Goal: Task Accomplishment & Management: Manage account settings

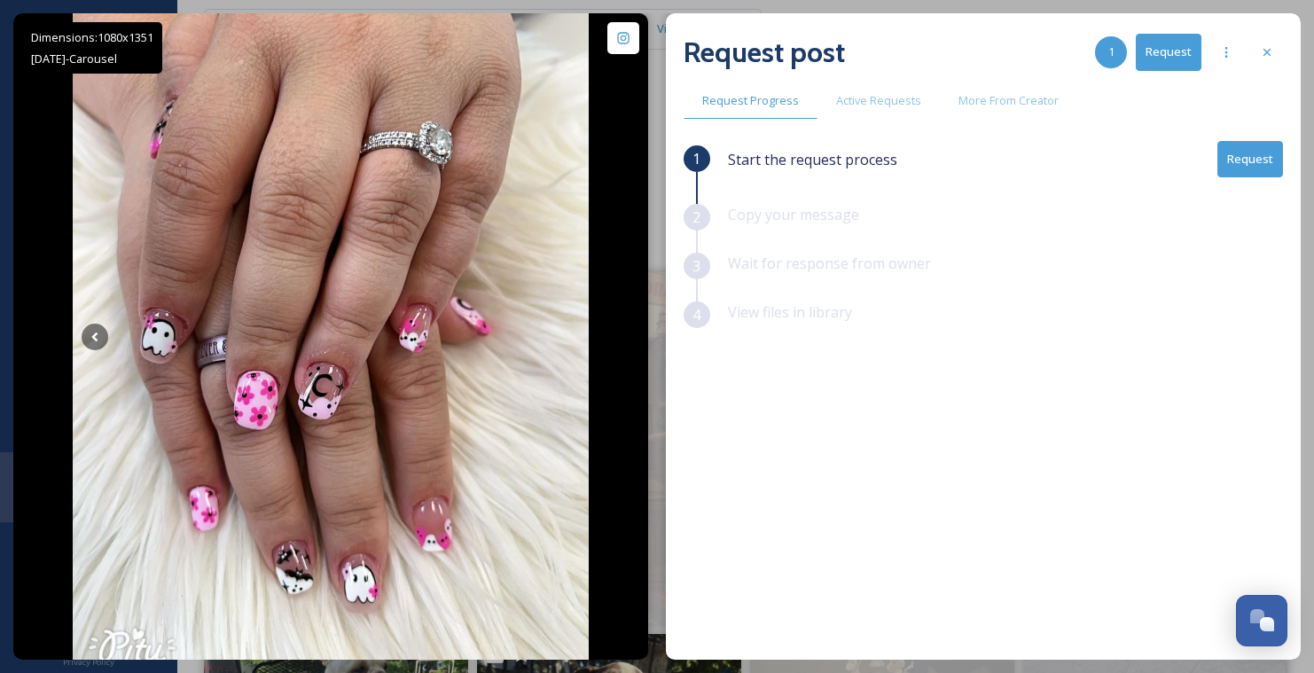
scroll to position [2413, 0]
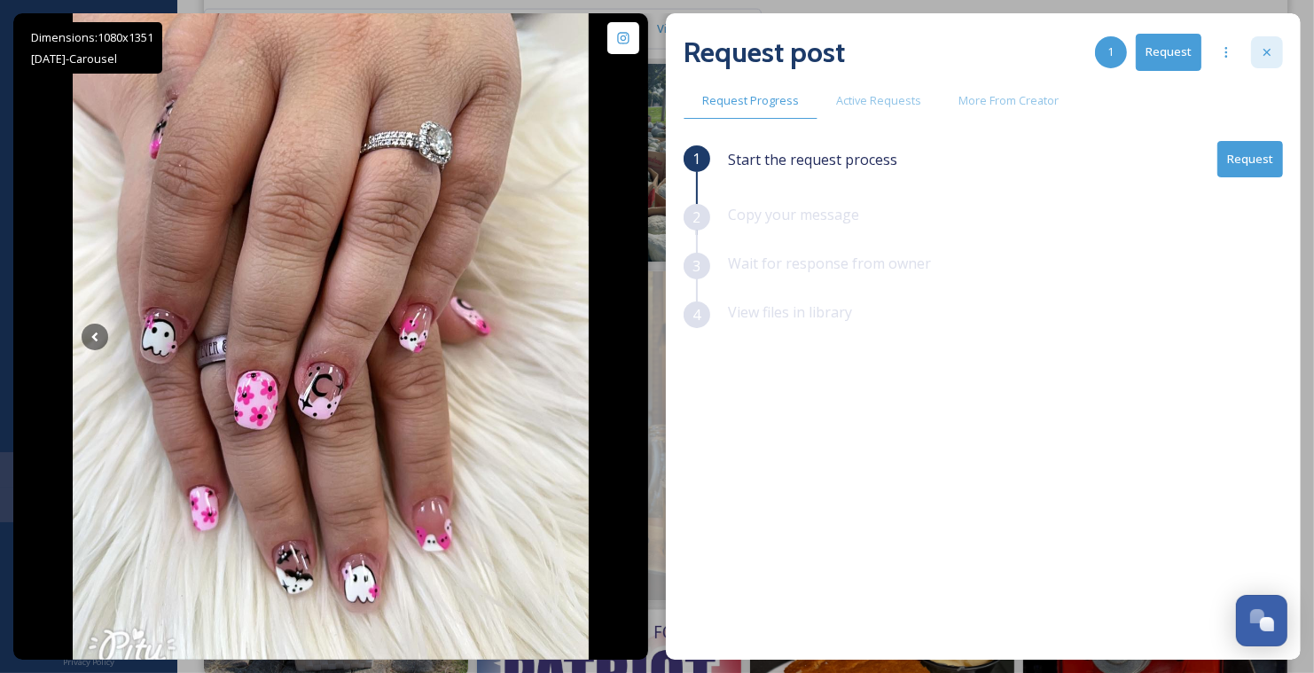
click at [1271, 47] on icon at bounding box center [1267, 52] width 14 height 14
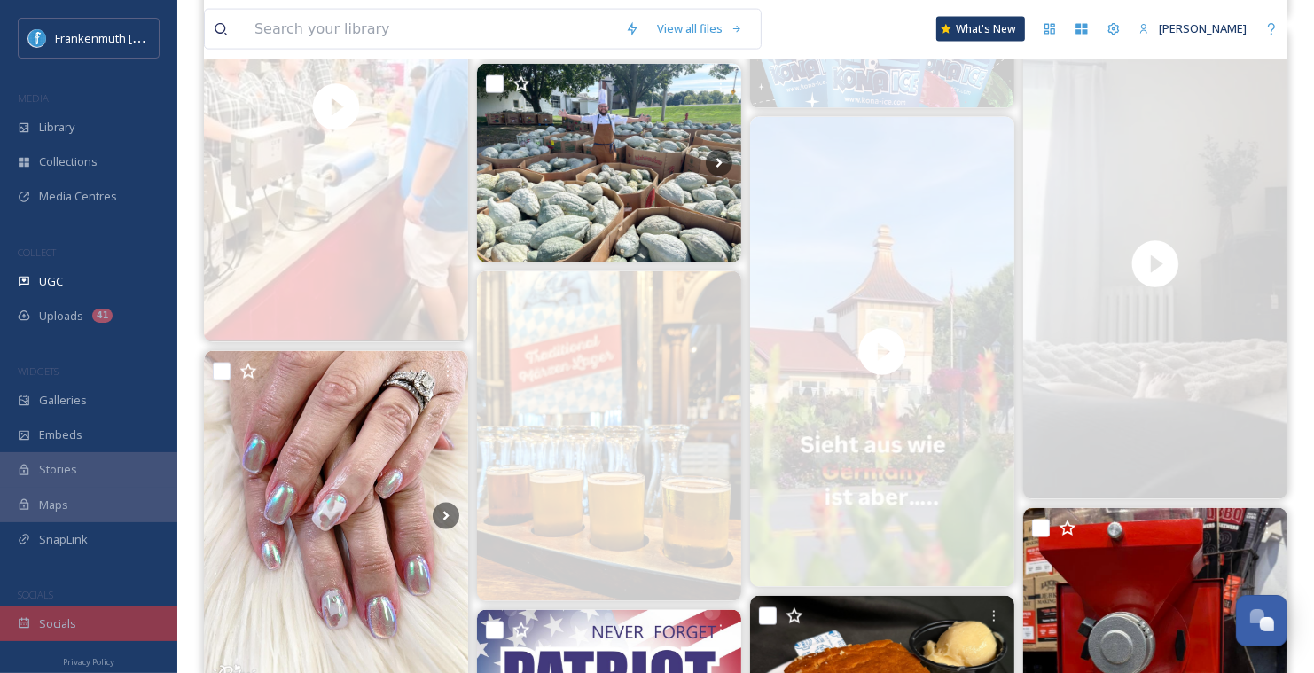
click at [103, 626] on div "Socials" at bounding box center [88, 623] width 177 height 35
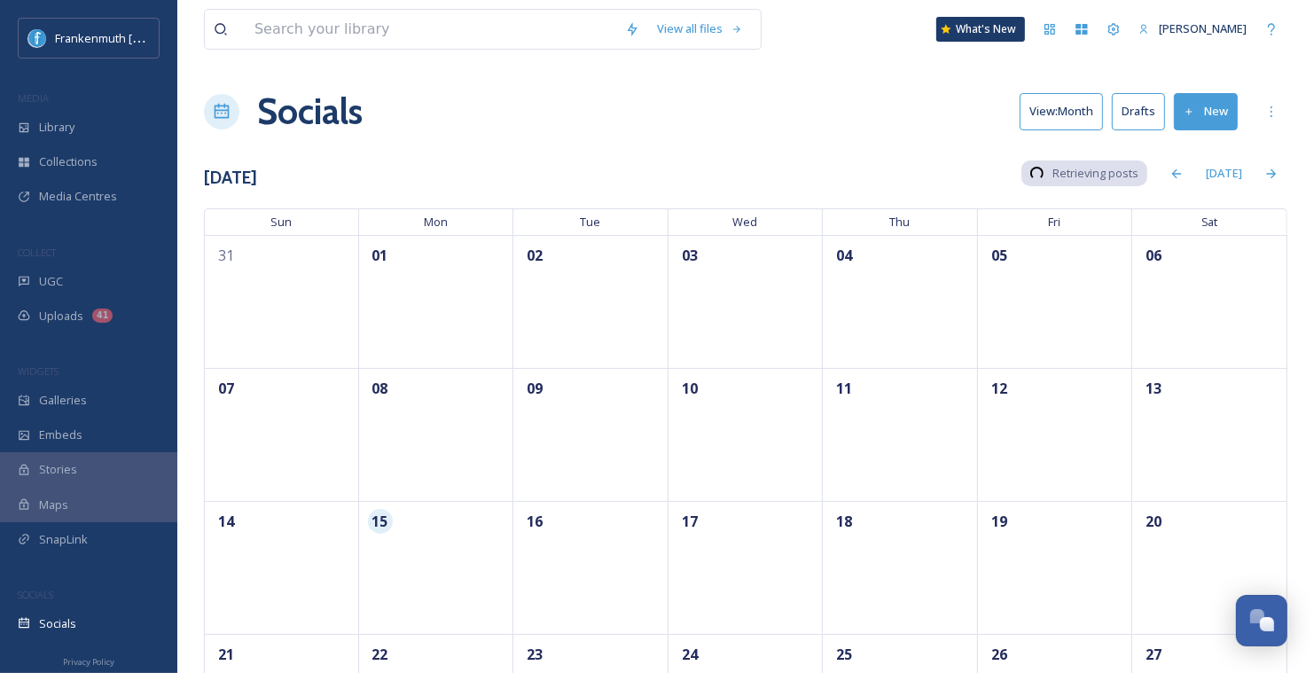
click at [103, 626] on div "Socials" at bounding box center [88, 623] width 177 height 35
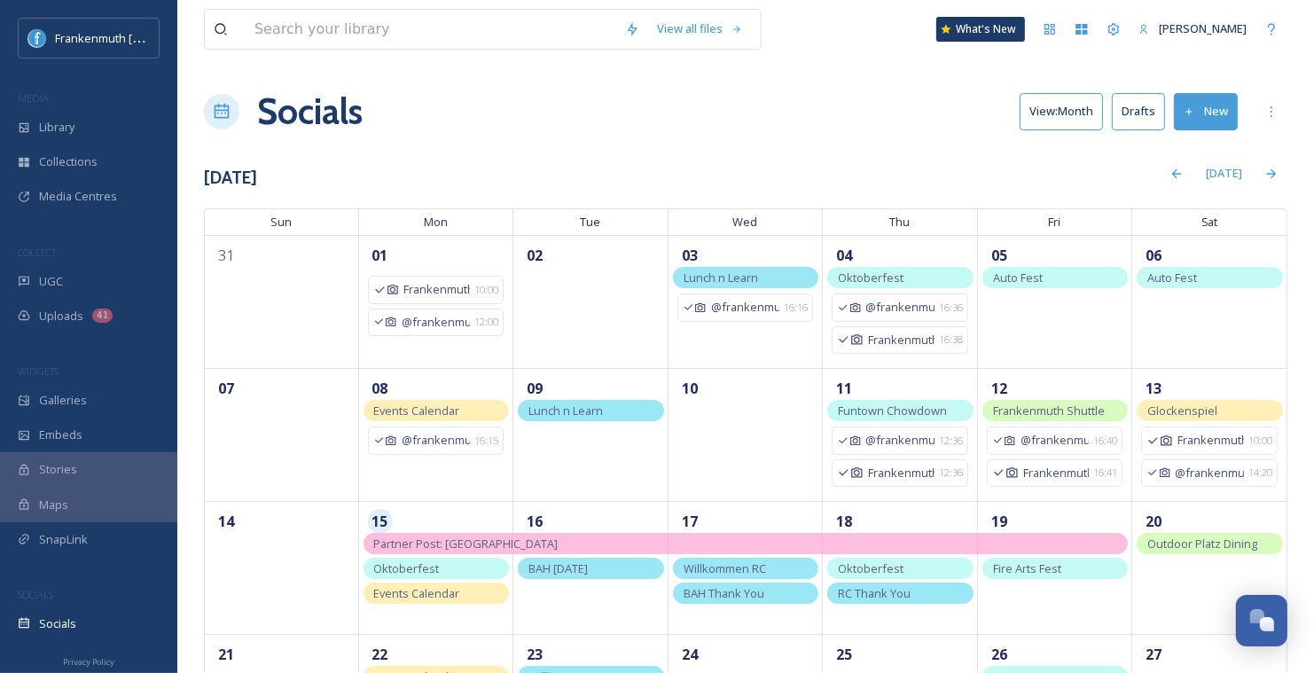
drag, startPoint x: 1295, startPoint y: 101, endPoint x: 1345, endPoint y: 101, distance: 49.7
click at [1313, 101] on html "Frankenmuth [US_STATE] MEDIA Library Collections Media Centres COLLECT UGC Uplo…" at bounding box center [657, 459] width 1314 height 919
click at [1268, 178] on icon at bounding box center [1271, 174] width 14 height 14
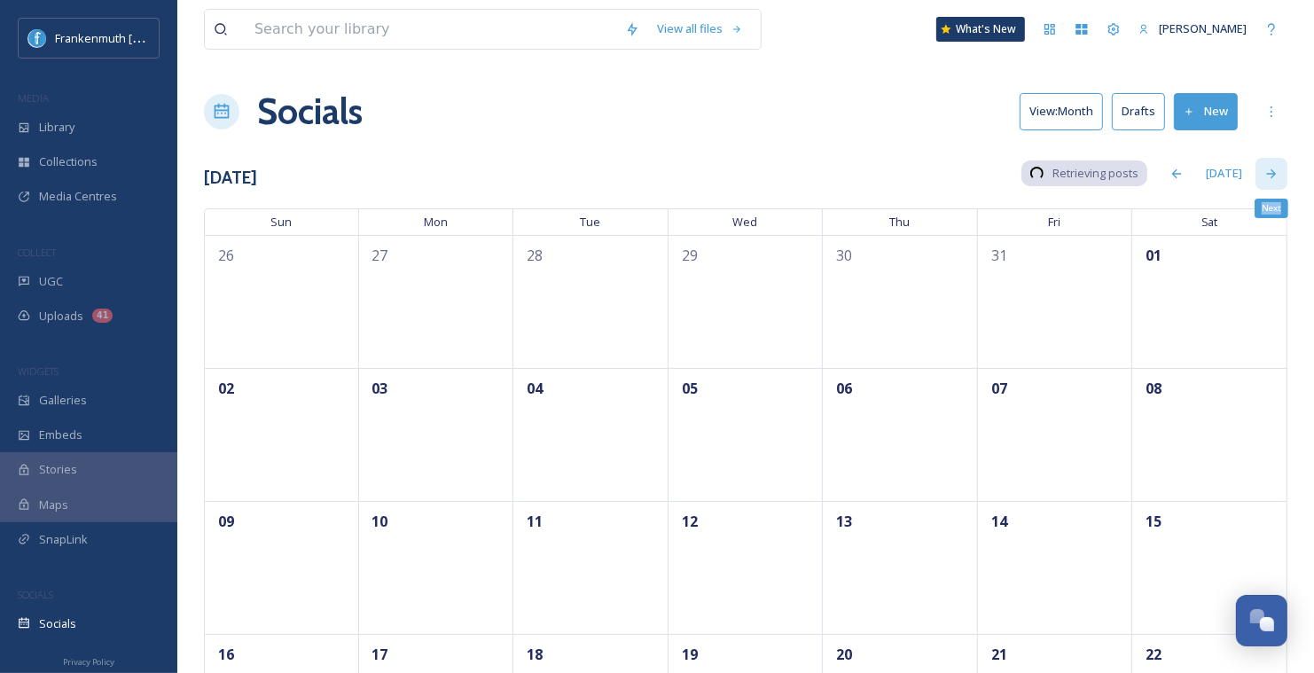
click at [1268, 178] on icon at bounding box center [1271, 174] width 14 height 14
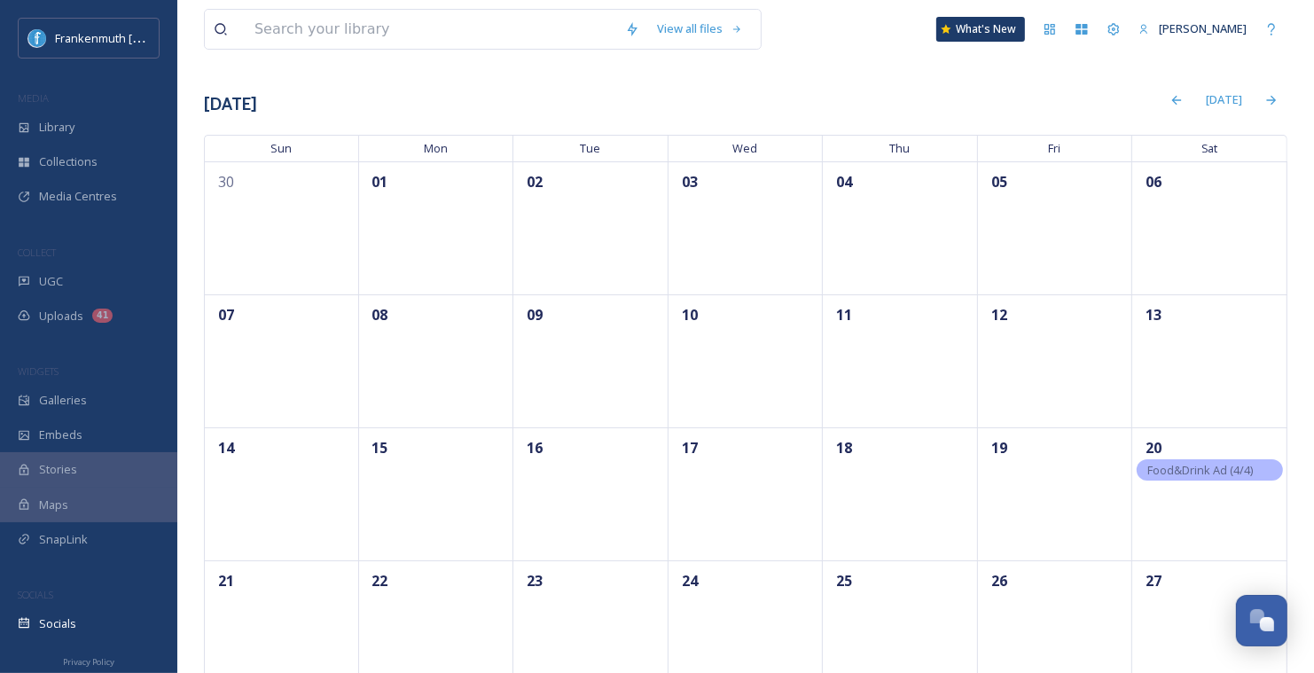
scroll to position [75, 0]
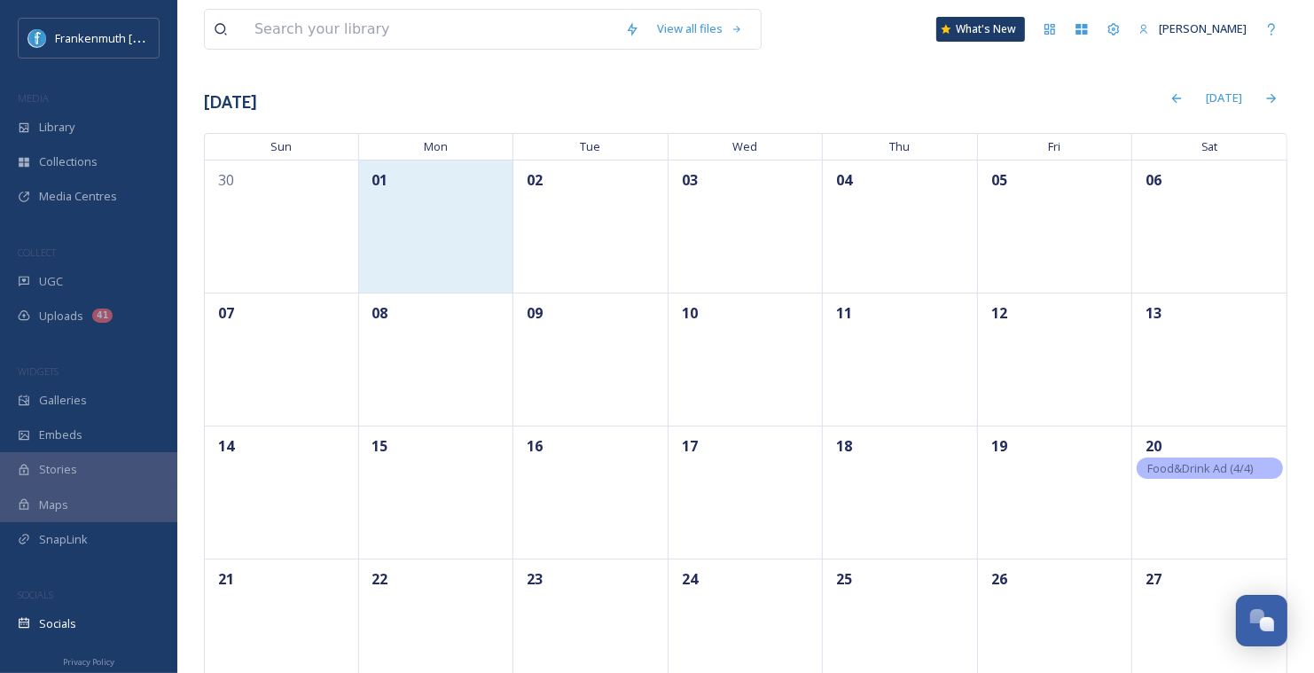
click at [446, 243] on div "01" at bounding box center [436, 226] width 155 height 133
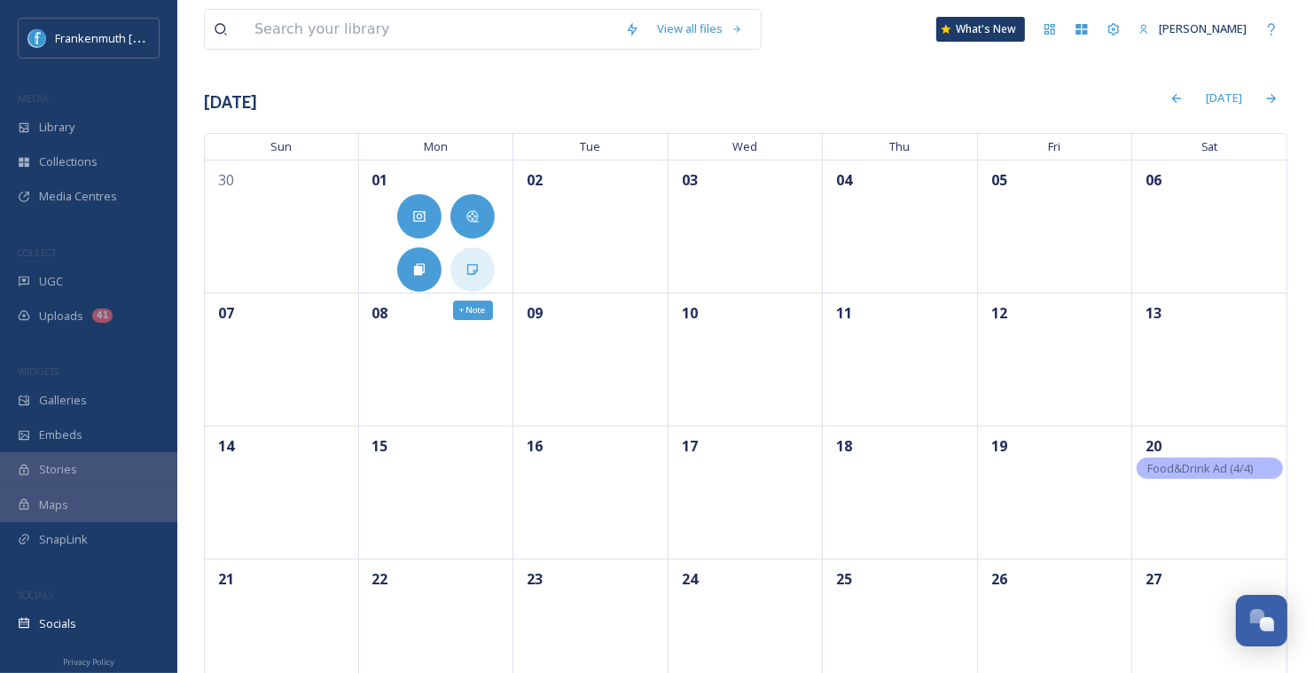
click at [464, 259] on div "+ Note" at bounding box center [472, 269] width 44 height 44
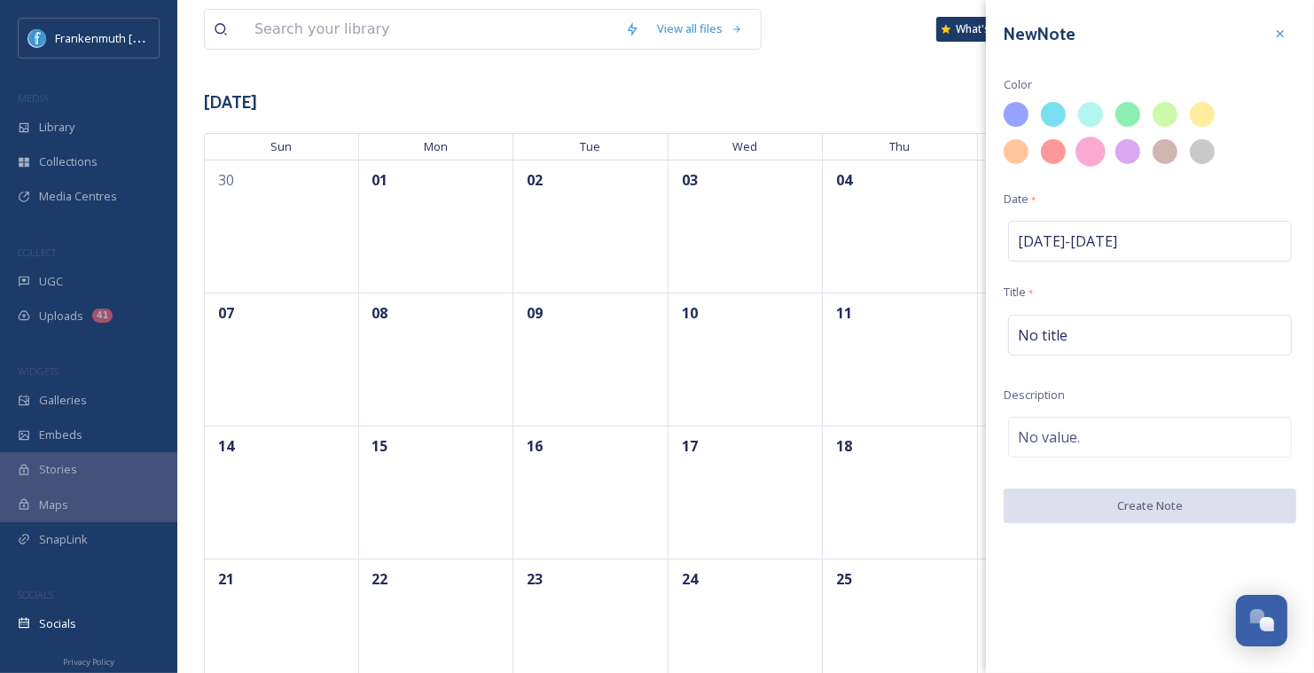
click at [1097, 153] on div at bounding box center [1091, 152] width 30 height 30
click at [1076, 341] on div "No title" at bounding box center [1150, 335] width 284 height 41
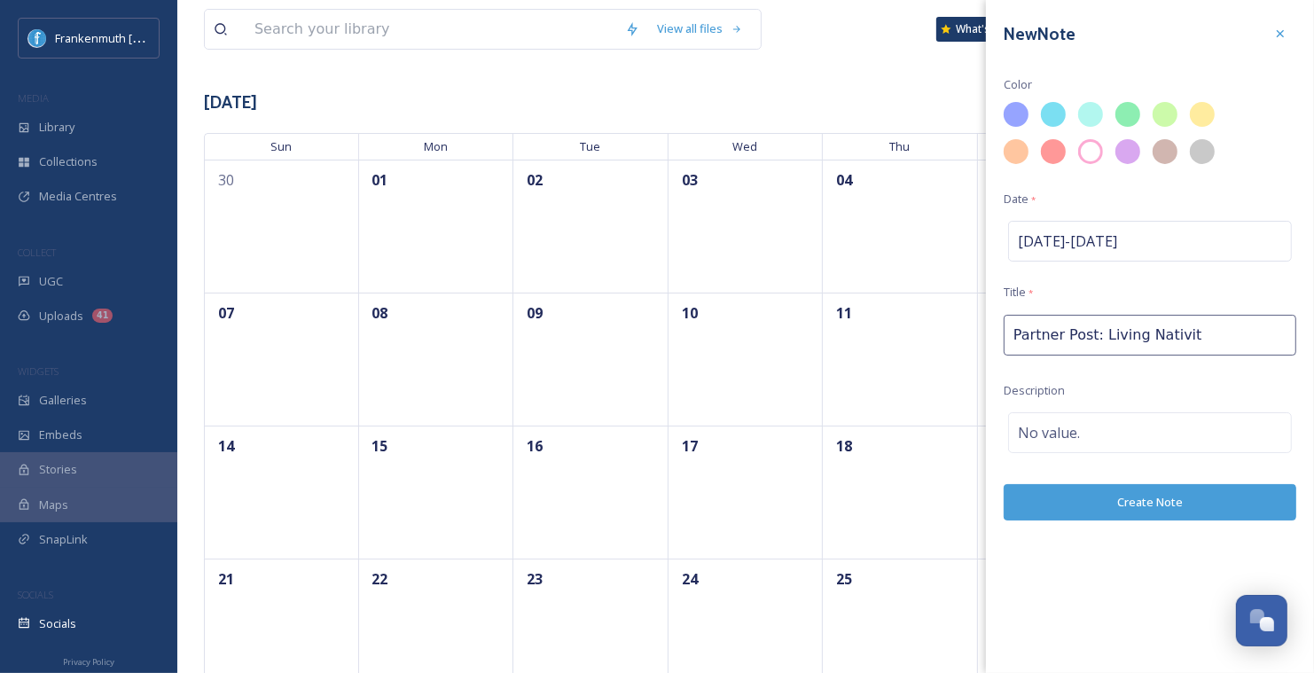
type input "Partner Post: Living Nativity"
click at [1055, 144] on div at bounding box center [1053, 152] width 30 height 30
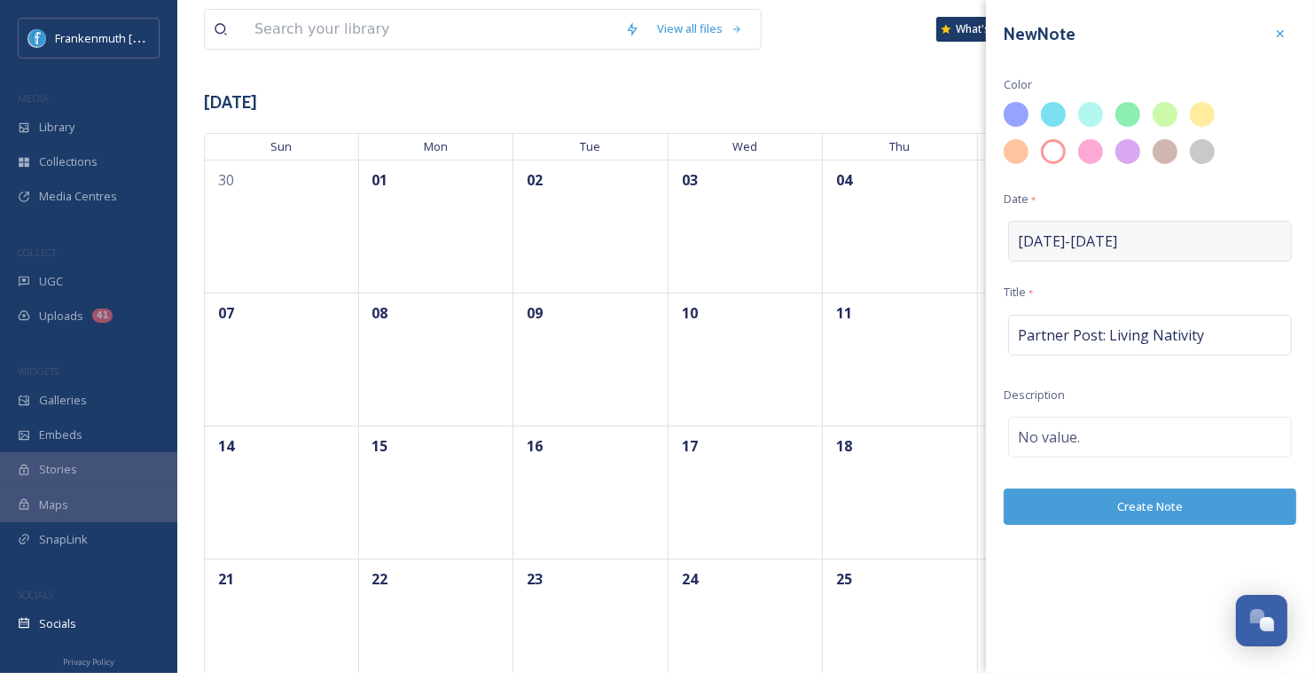
click at [1058, 257] on div "[DATE] - [DATE]" at bounding box center [1150, 241] width 284 height 41
select select "11"
select select "2025"
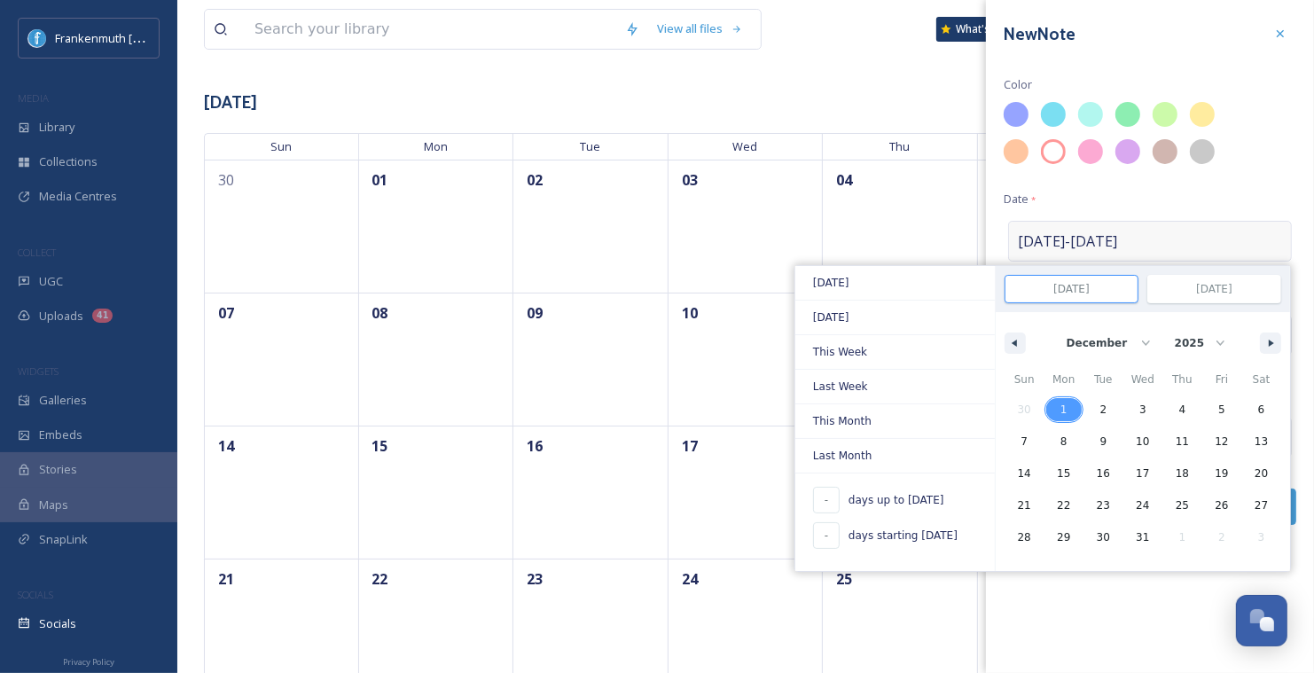
click at [1074, 404] on span "1" at bounding box center [1064, 409] width 40 height 23
click at [1214, 403] on span "5" at bounding box center [1222, 409] width 40 height 23
type input "[DATE]"
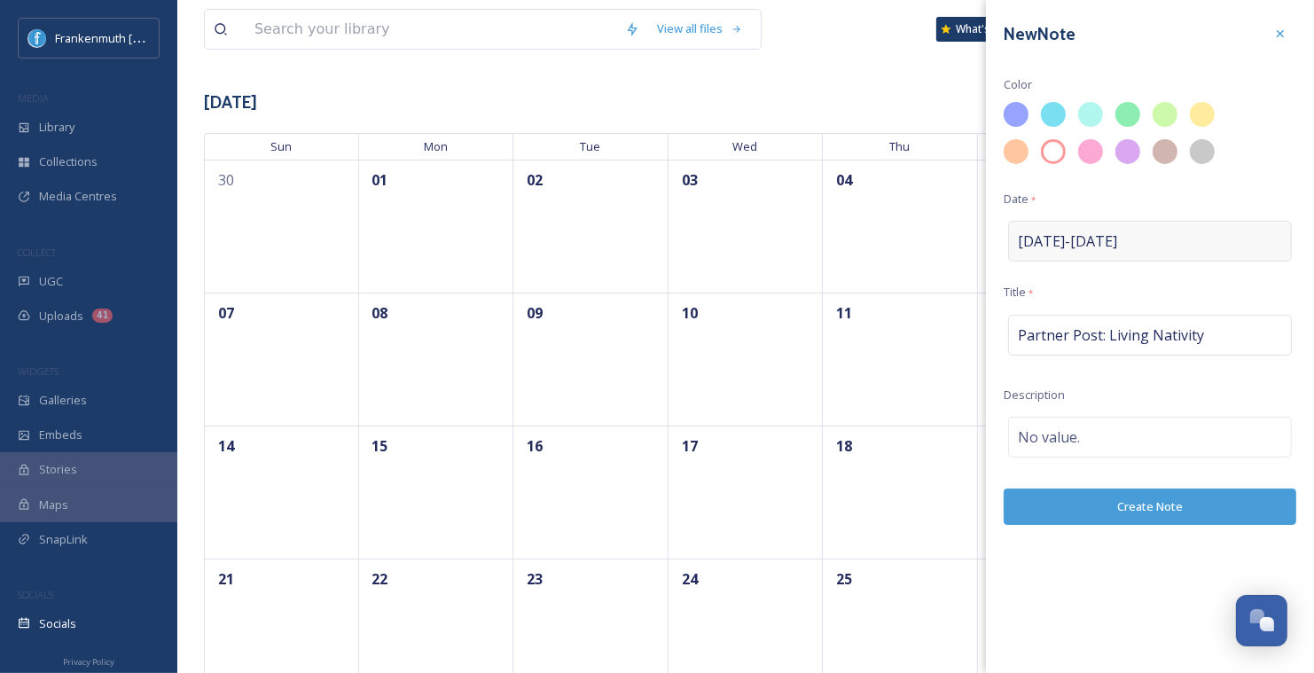
click at [1249, 203] on div "New Note Color Date * [DATE] - [DATE] Title * Partner Post: Living Nativity Des…" at bounding box center [1150, 271] width 328 height 543
click at [1163, 508] on button "Create Note" at bounding box center [1150, 507] width 293 height 36
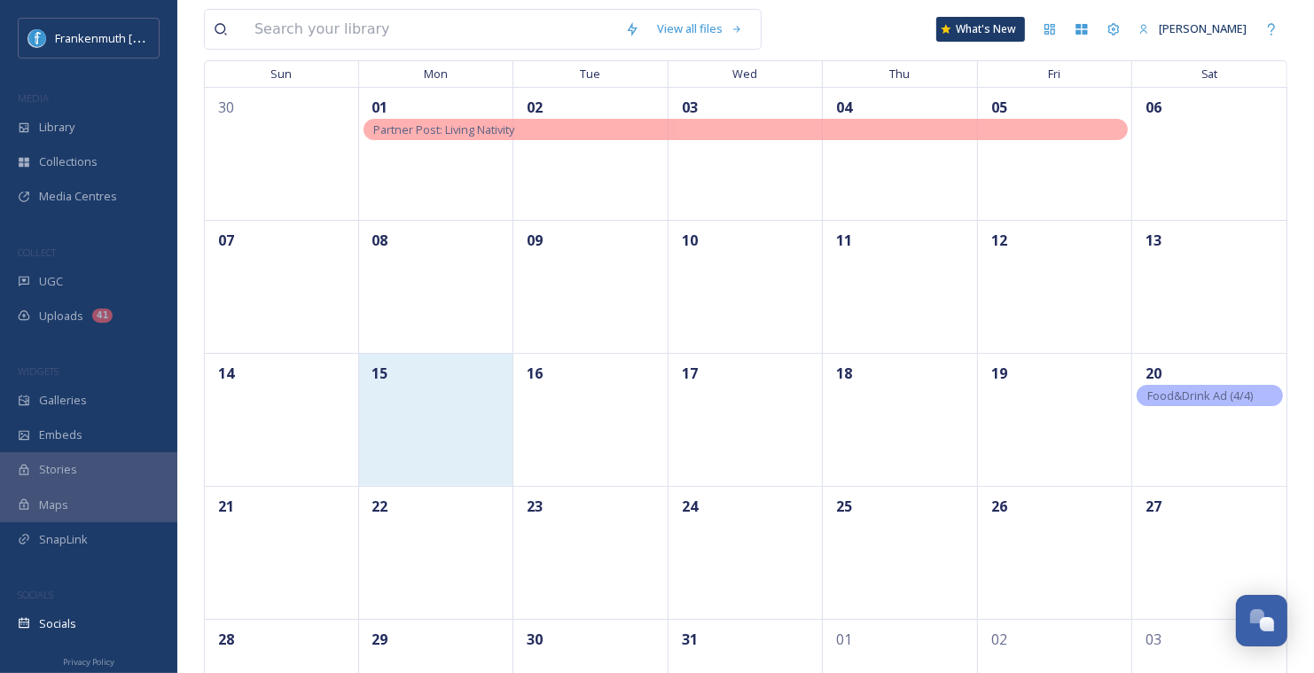
scroll to position [154, 0]
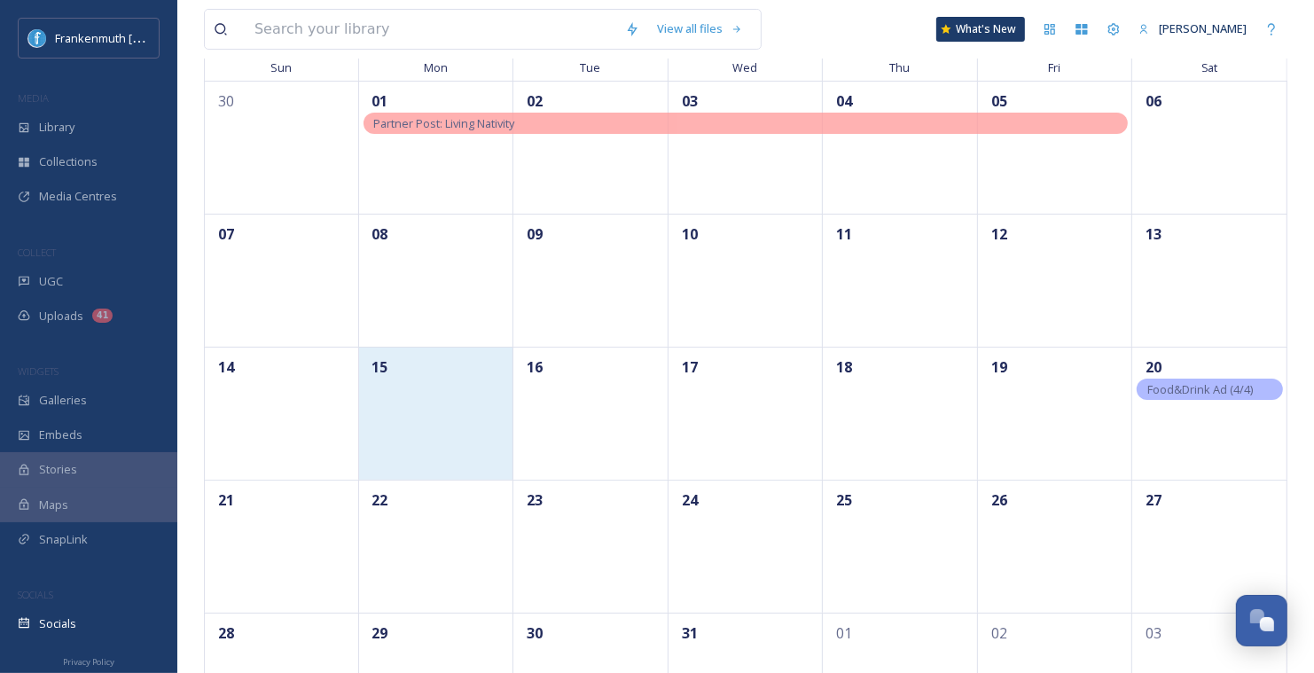
click at [417, 430] on div "15" at bounding box center [436, 413] width 155 height 133
click at [437, 408] on div "15" at bounding box center [436, 413] width 155 height 133
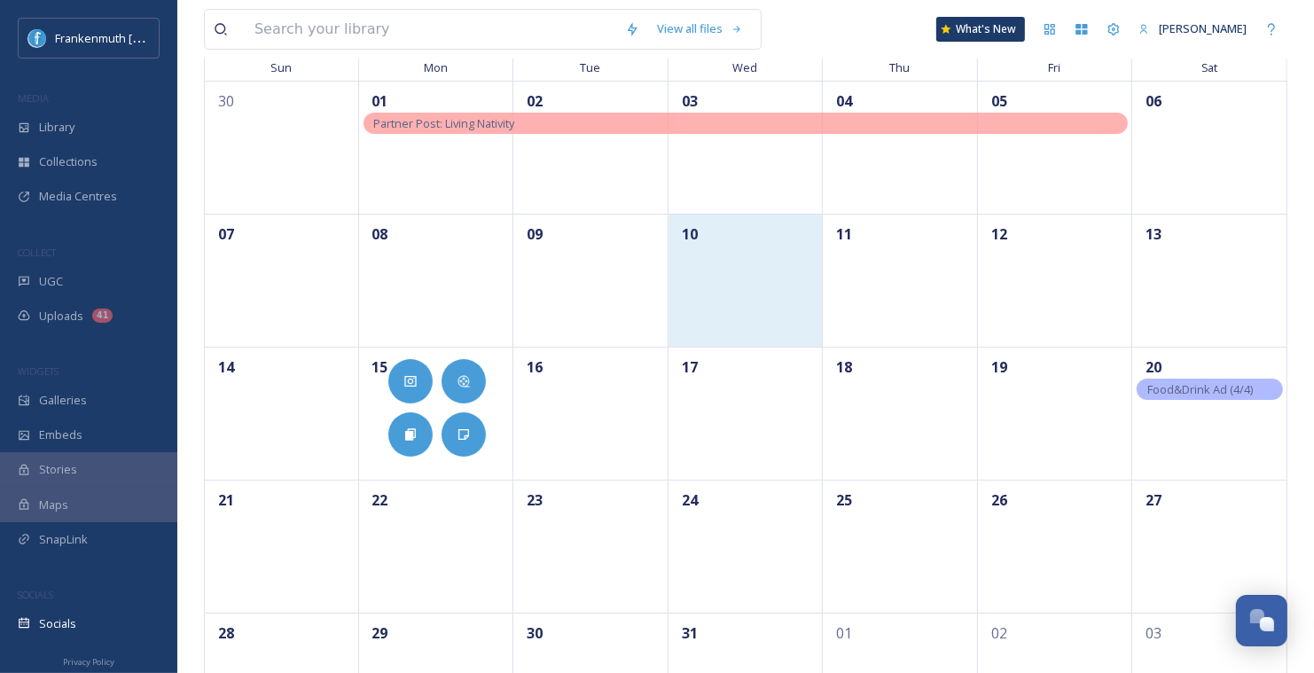
click at [764, 282] on div "10" at bounding box center [746, 280] width 155 height 133
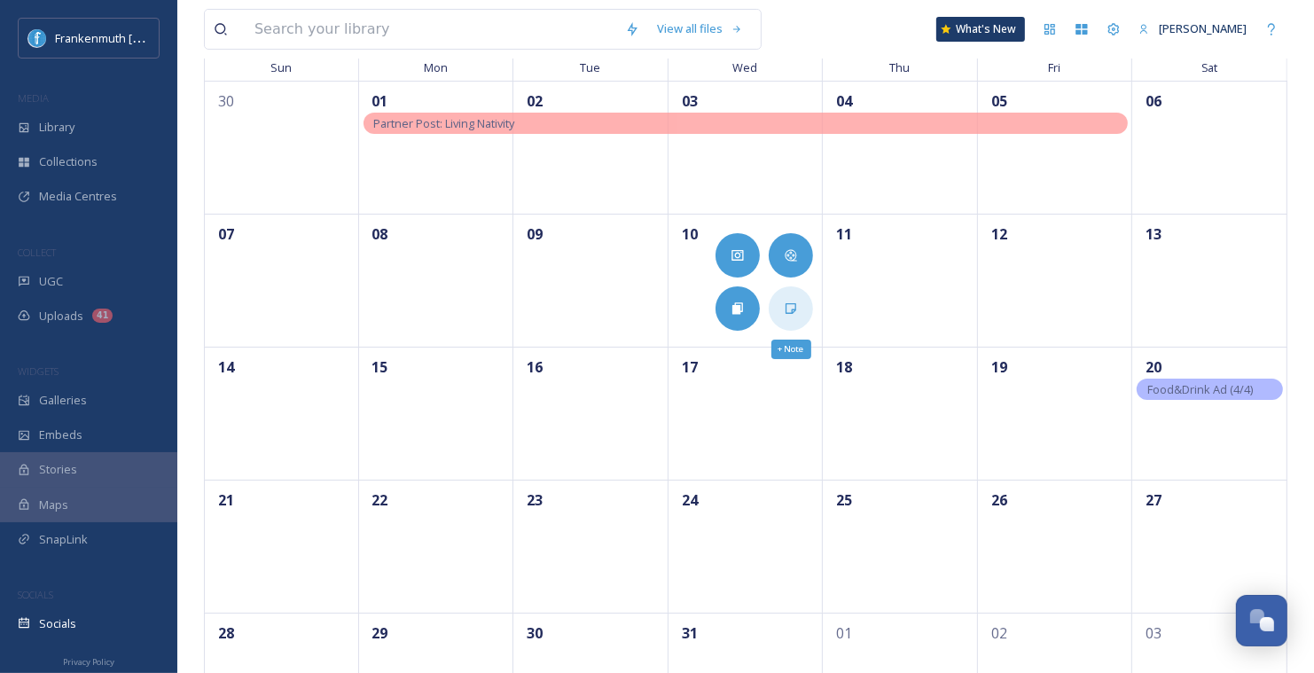
click at [800, 307] on div "+ Note" at bounding box center [791, 308] width 44 height 44
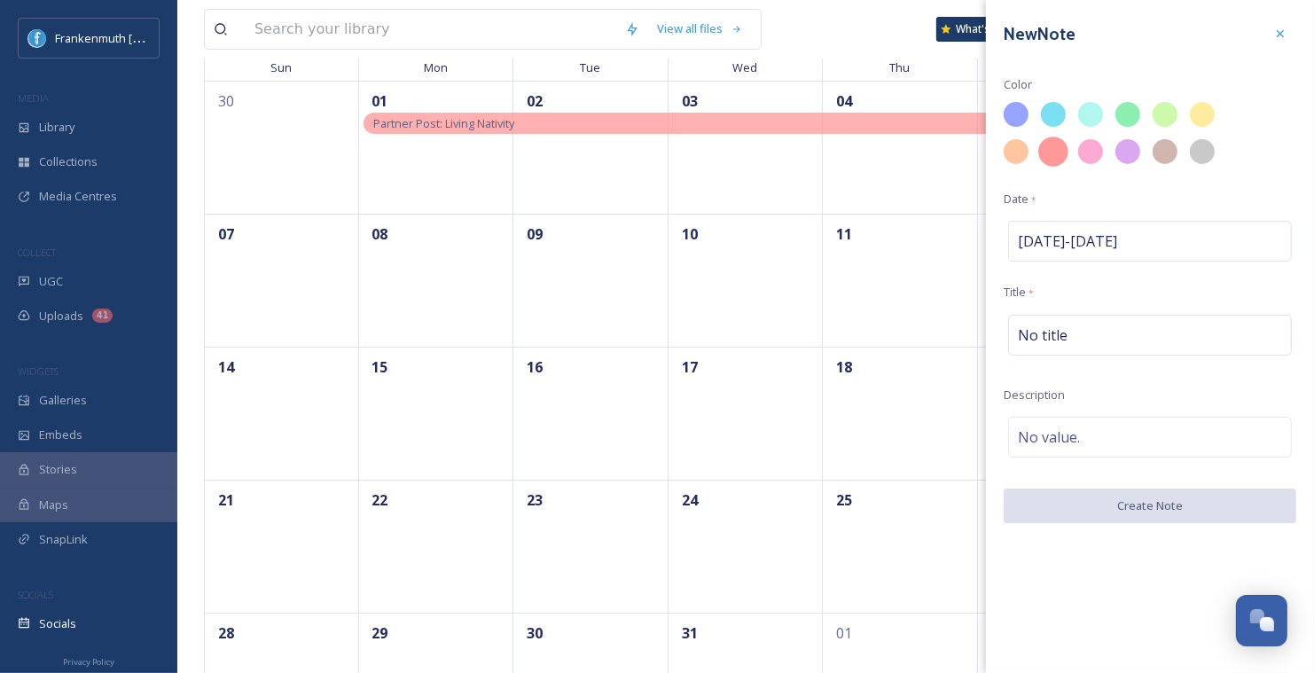
click at [1047, 160] on div at bounding box center [1053, 152] width 30 height 30
click at [1051, 327] on span "No title" at bounding box center [1043, 335] width 50 height 21
click at [1051, 327] on input at bounding box center [1150, 335] width 293 height 41
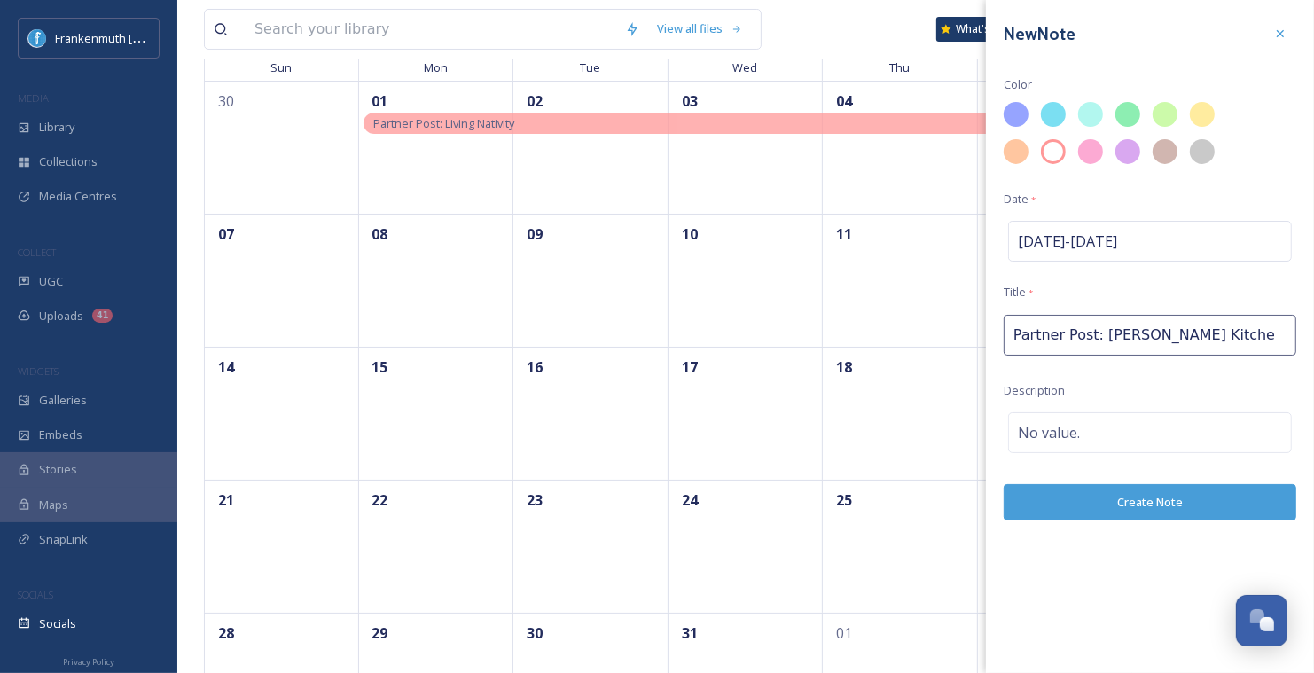
type input "Partner Post: Frankenmuth Fudge Kitchen"
click at [1117, 237] on span "[DATE] - [DATE]" at bounding box center [1067, 241] width 99 height 21
select select "11"
select select "2025"
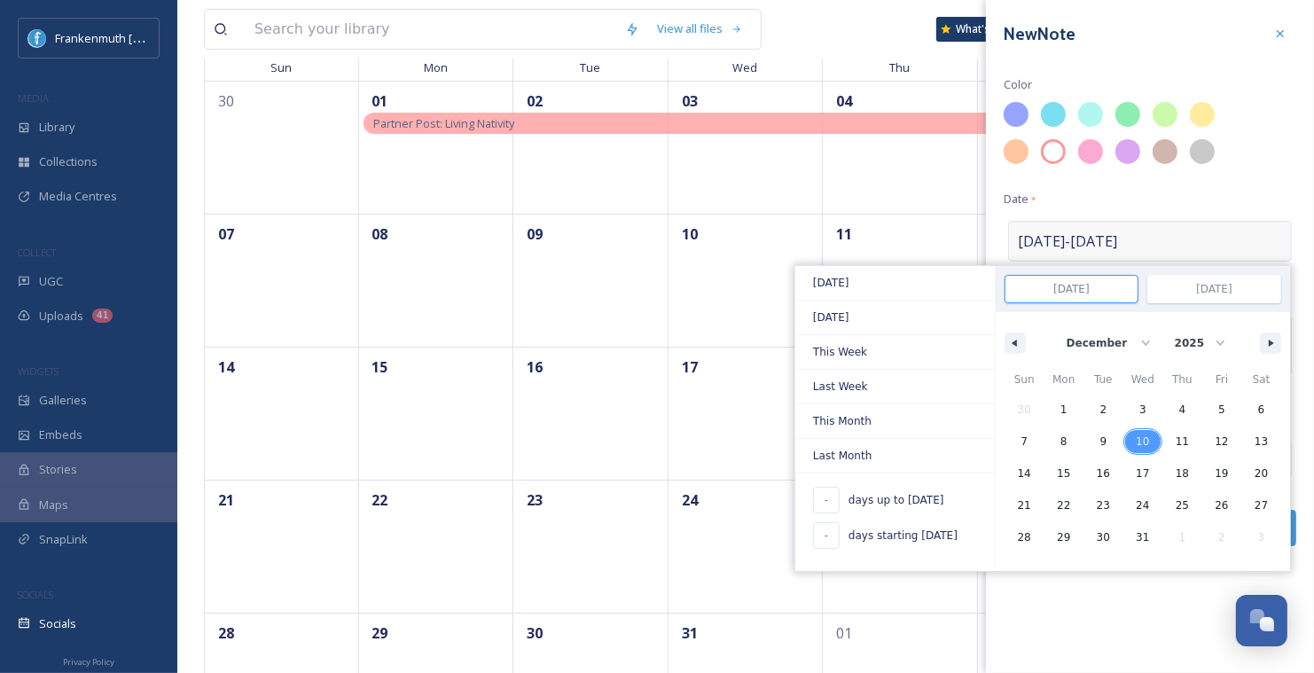
click at [1142, 436] on span "10" at bounding box center [1142, 442] width 13 height 32
click at [1265, 473] on span "20" at bounding box center [1261, 474] width 13 height 32
type input "[DATE]"
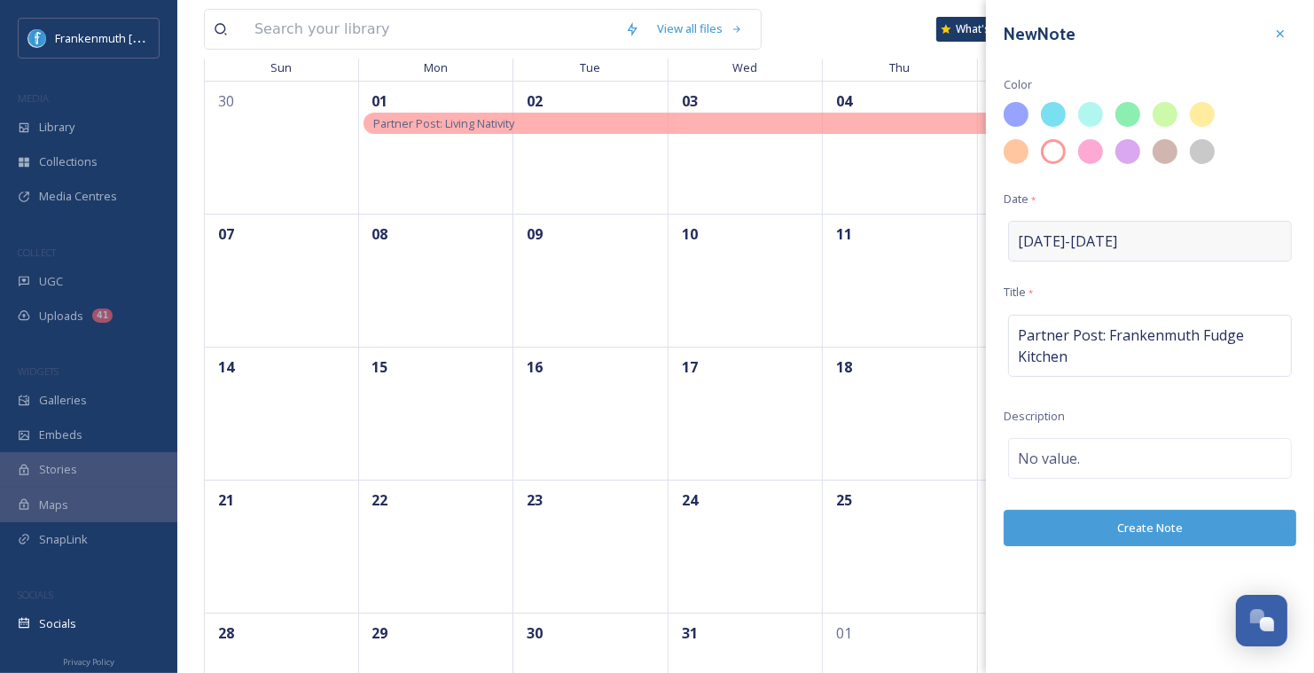
click at [1158, 641] on div "New Note Color Date * [DATE] - [DATE] Title * Partner Post: Frankenmuth Fudge K…" at bounding box center [1150, 336] width 328 height 673
click at [1103, 531] on button "Create Note" at bounding box center [1150, 528] width 293 height 36
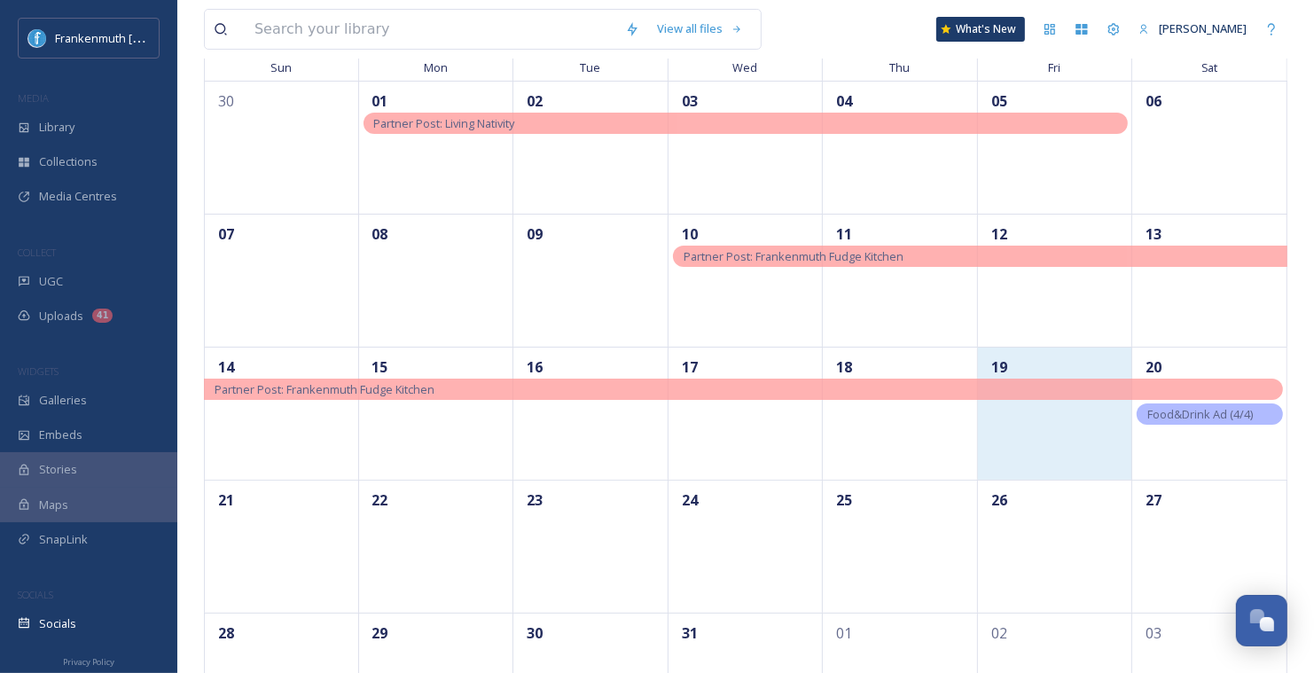
click at [1090, 399] on div "19" at bounding box center [1055, 413] width 155 height 133
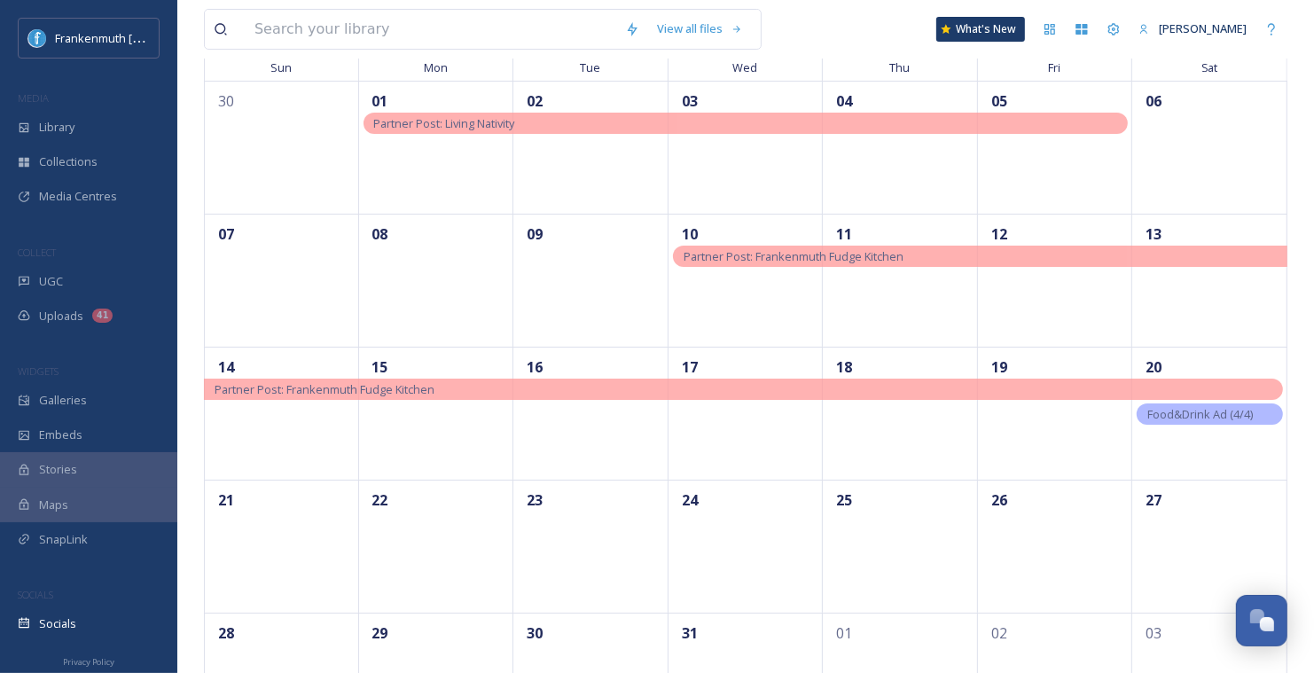
click at [1101, 387] on div "Partner Post: Frankenmuth Fudge Kitchen" at bounding box center [743, 389] width 1079 height 21
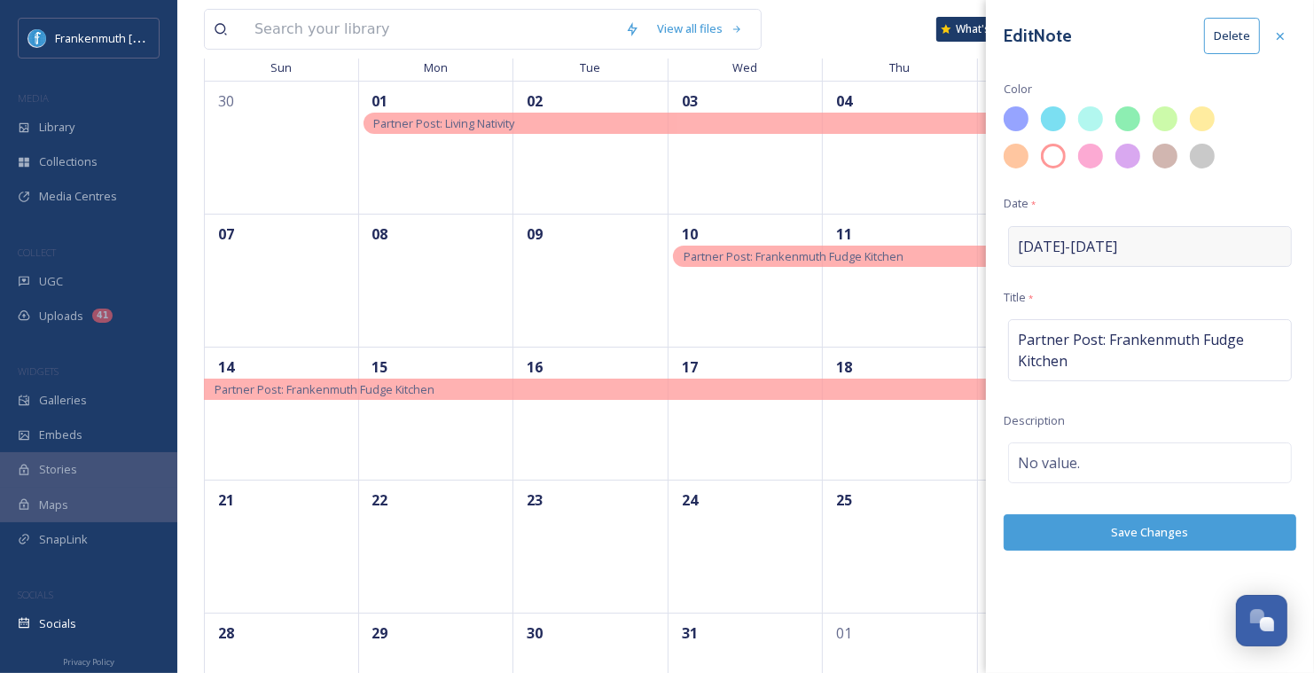
click at [1157, 248] on div "[DATE] - [DATE]" at bounding box center [1150, 246] width 284 height 41
select select "11"
select select "2025"
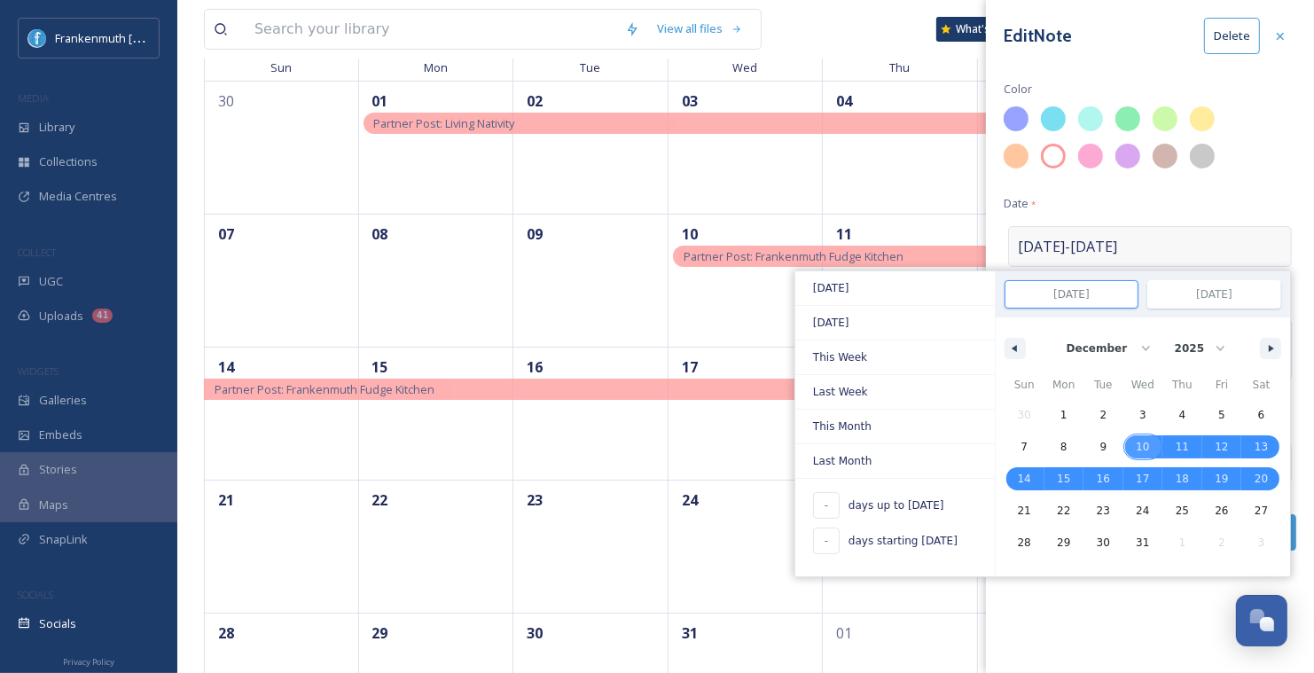
click at [1137, 440] on span "10" at bounding box center [1143, 446] width 40 height 23
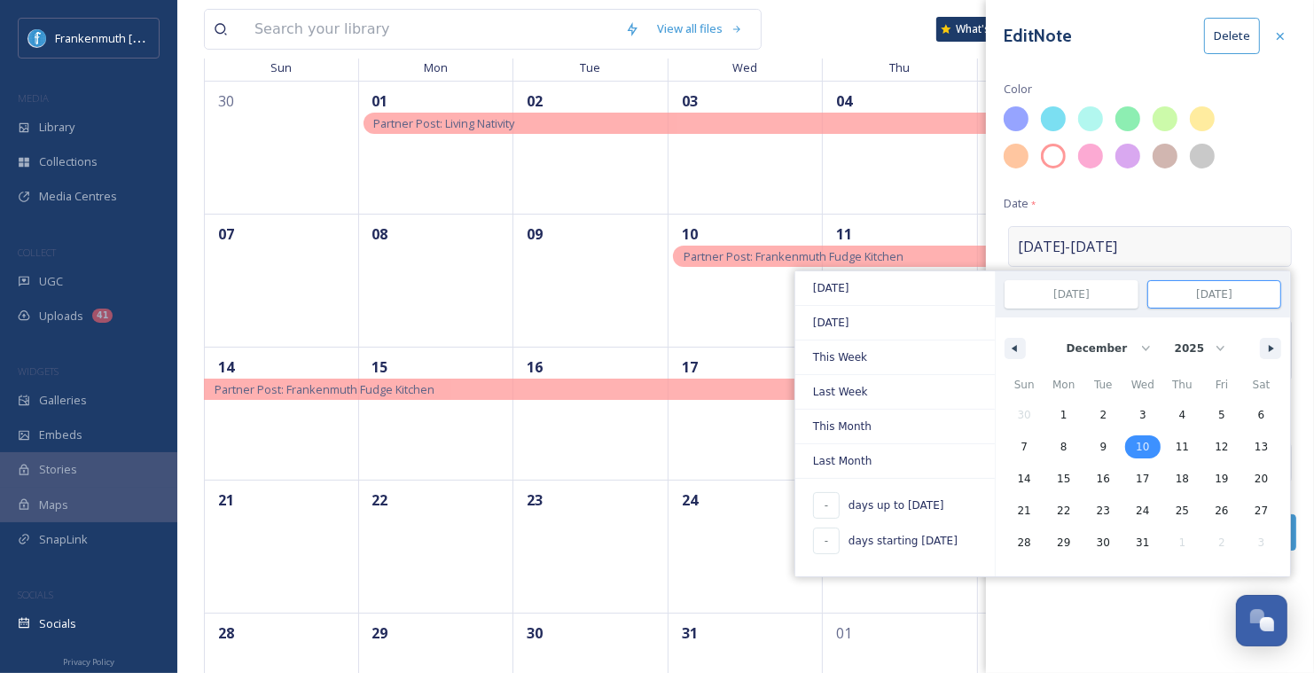
click at [1137, 440] on span "10" at bounding box center [1143, 446] width 40 height 23
click at [1146, 443] on span "10" at bounding box center [1142, 447] width 13 height 32
click at [1218, 470] on span "19" at bounding box center [1221, 479] width 13 height 32
type input "[DATE]"
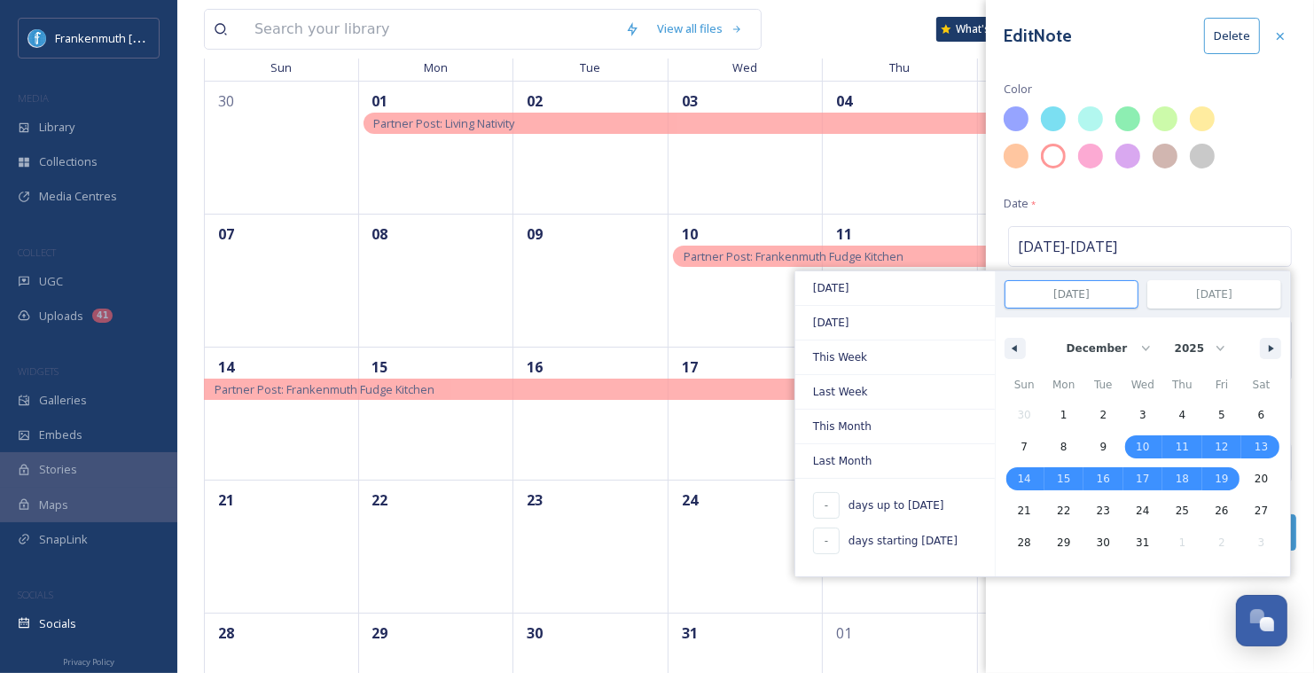
click at [1091, 602] on div "Edit Note Delete Color Date * [DATE] - [DATE] [DATE] [DATE] This Week Last Week…" at bounding box center [1150, 336] width 328 height 673
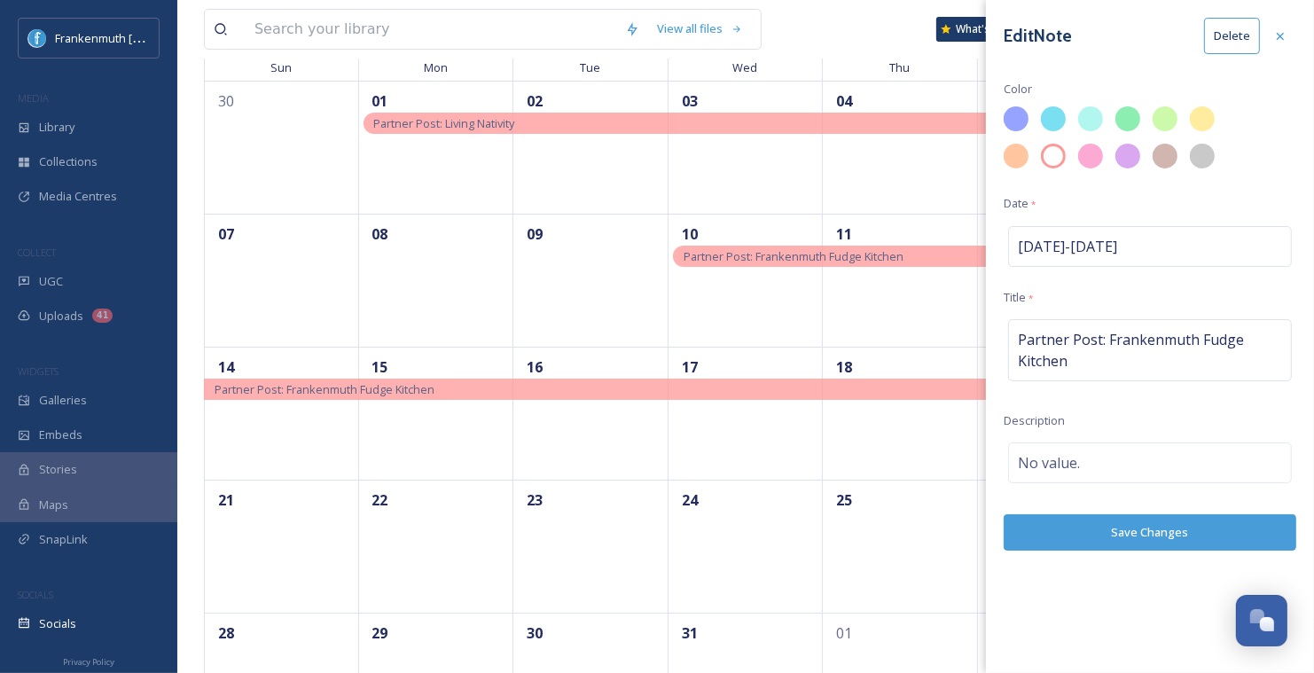
click at [1122, 528] on button "Save Changes" at bounding box center [1150, 532] width 293 height 36
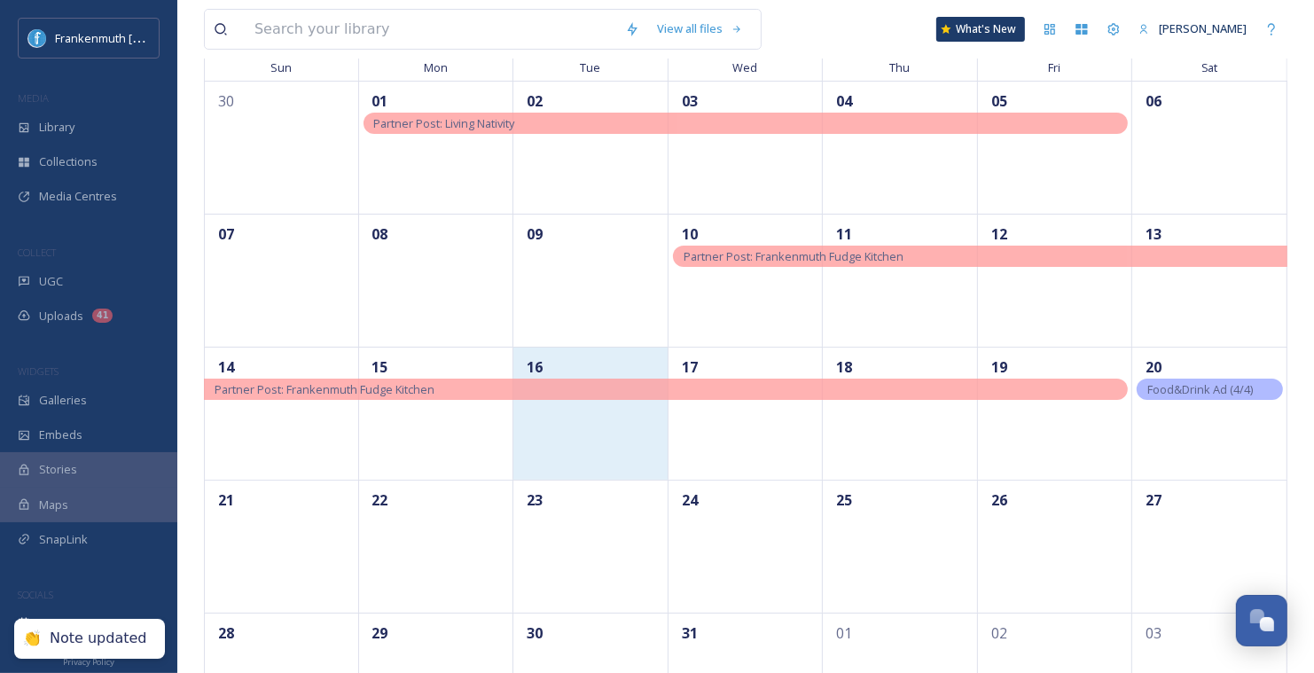
scroll to position [0, 0]
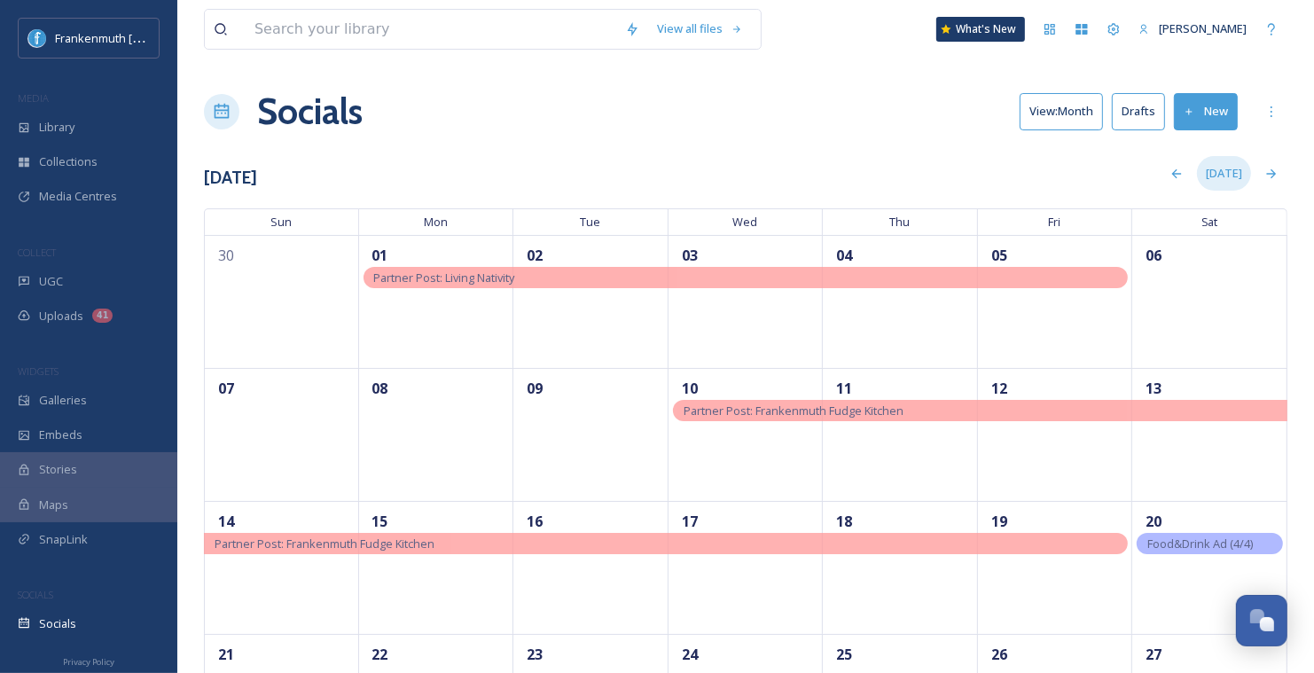
click at [1232, 175] on div "[DATE]" at bounding box center [1224, 173] width 54 height 35
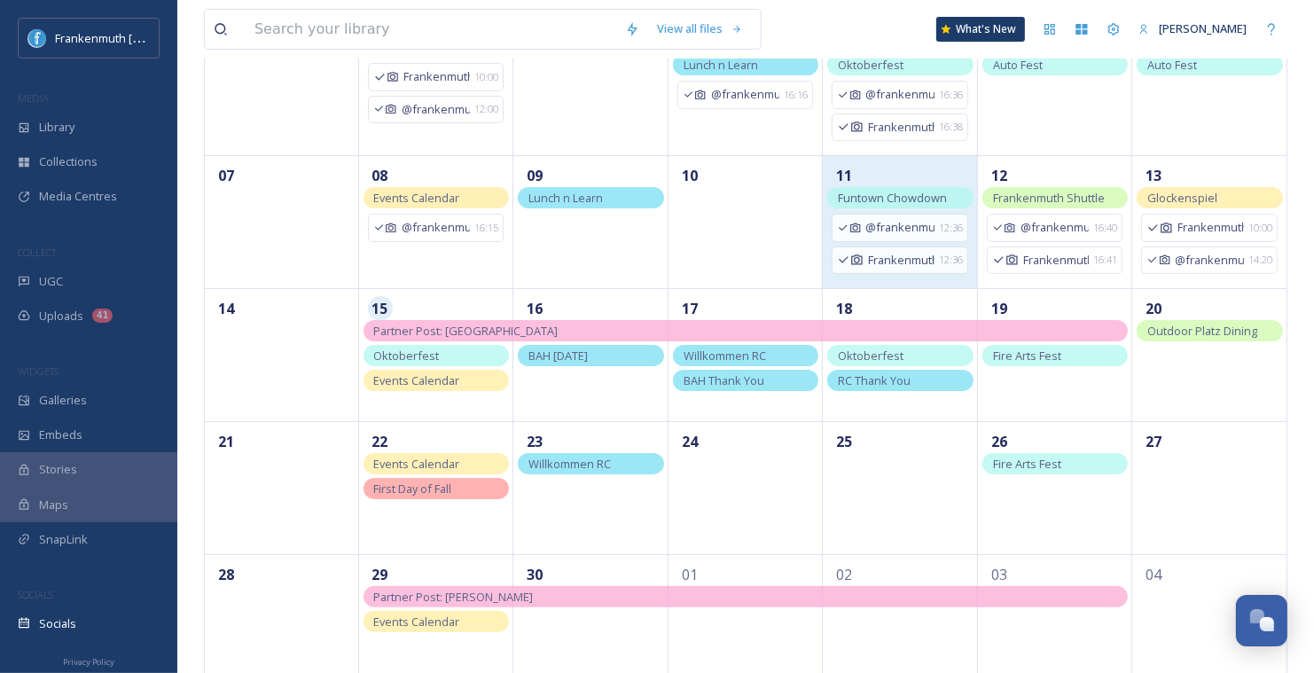
scroll to position [244, 0]
